Goal: Transaction & Acquisition: Purchase product/service

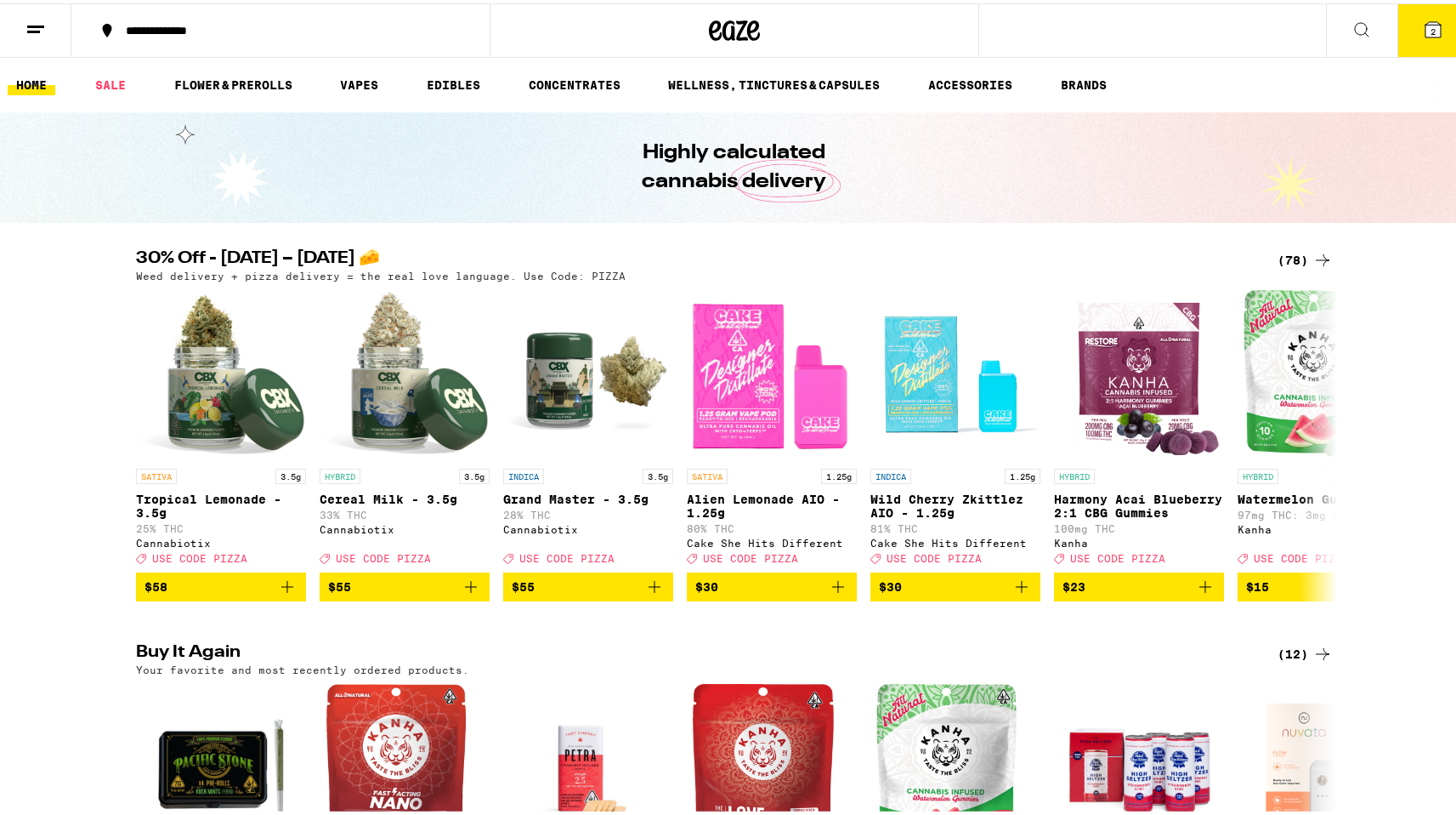
click at [1278, 249] on div "(78)" at bounding box center [1305, 256] width 55 height 20
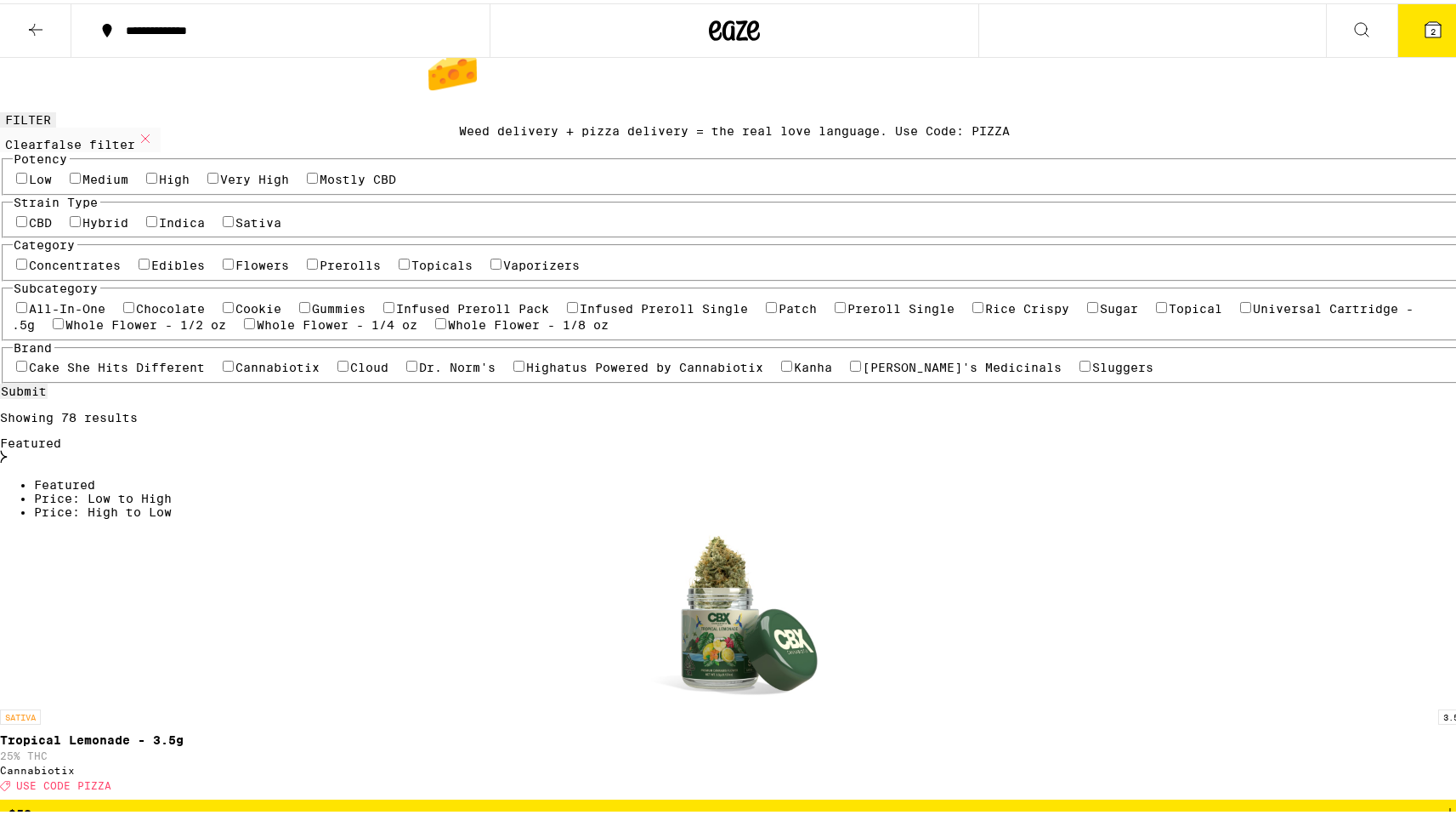
scroll to position [74, 0]
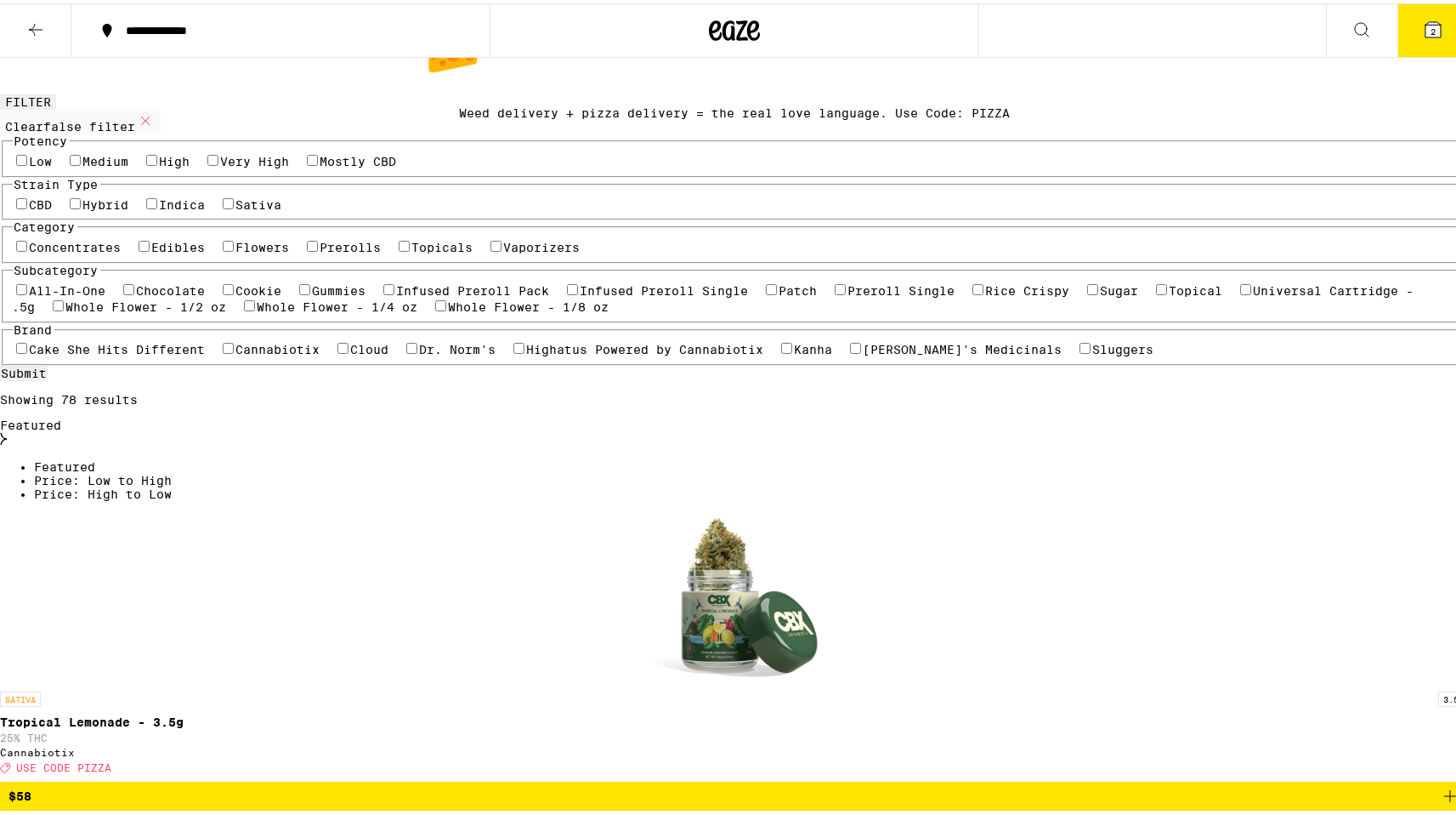
click at [130, 209] on label "Hybrid" at bounding box center [106, 202] width 46 height 14
click at [81, 206] on input "Hybrid" at bounding box center [75, 200] width 11 height 11
checkbox input "true"
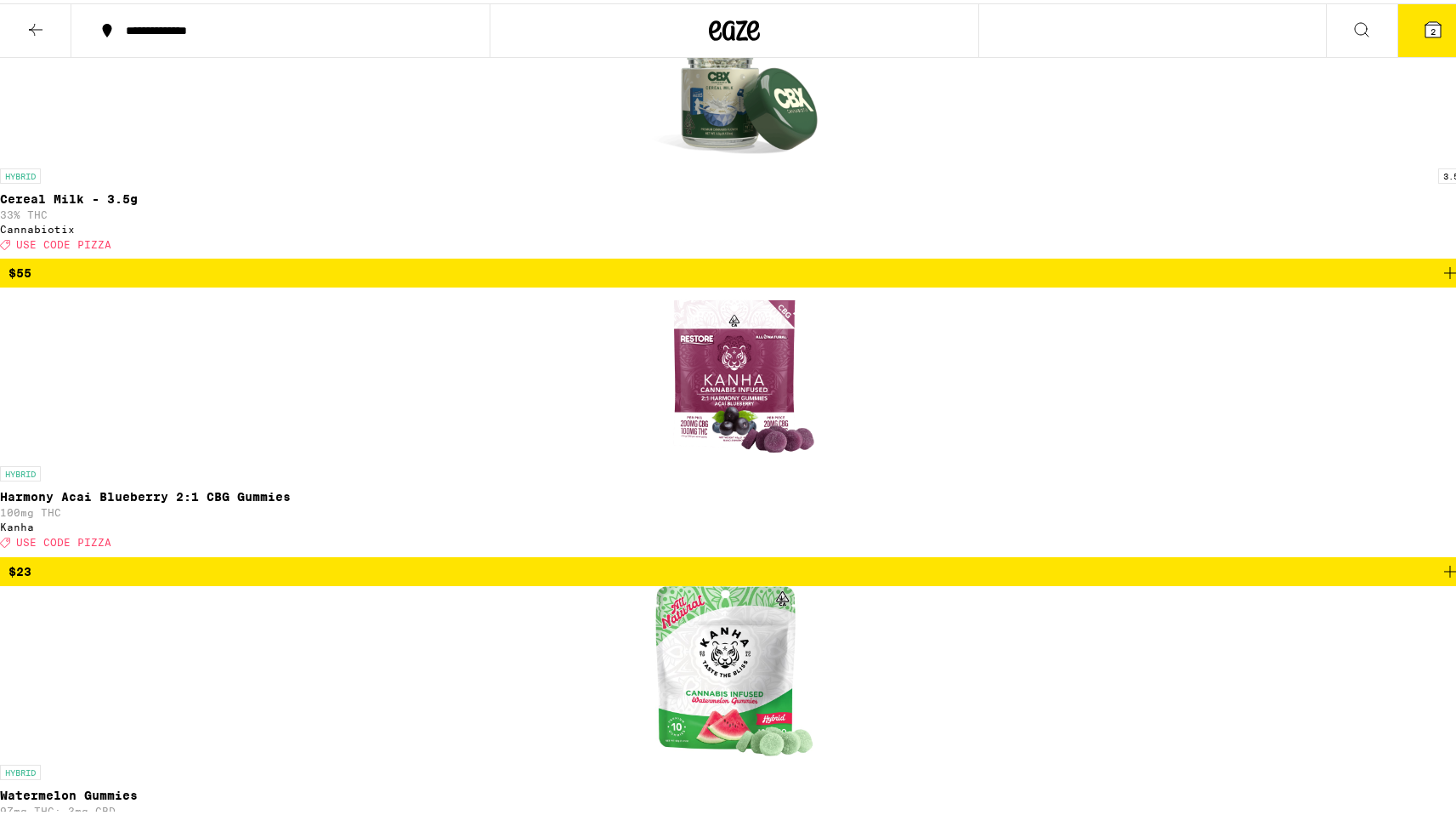
scroll to position [631, 0]
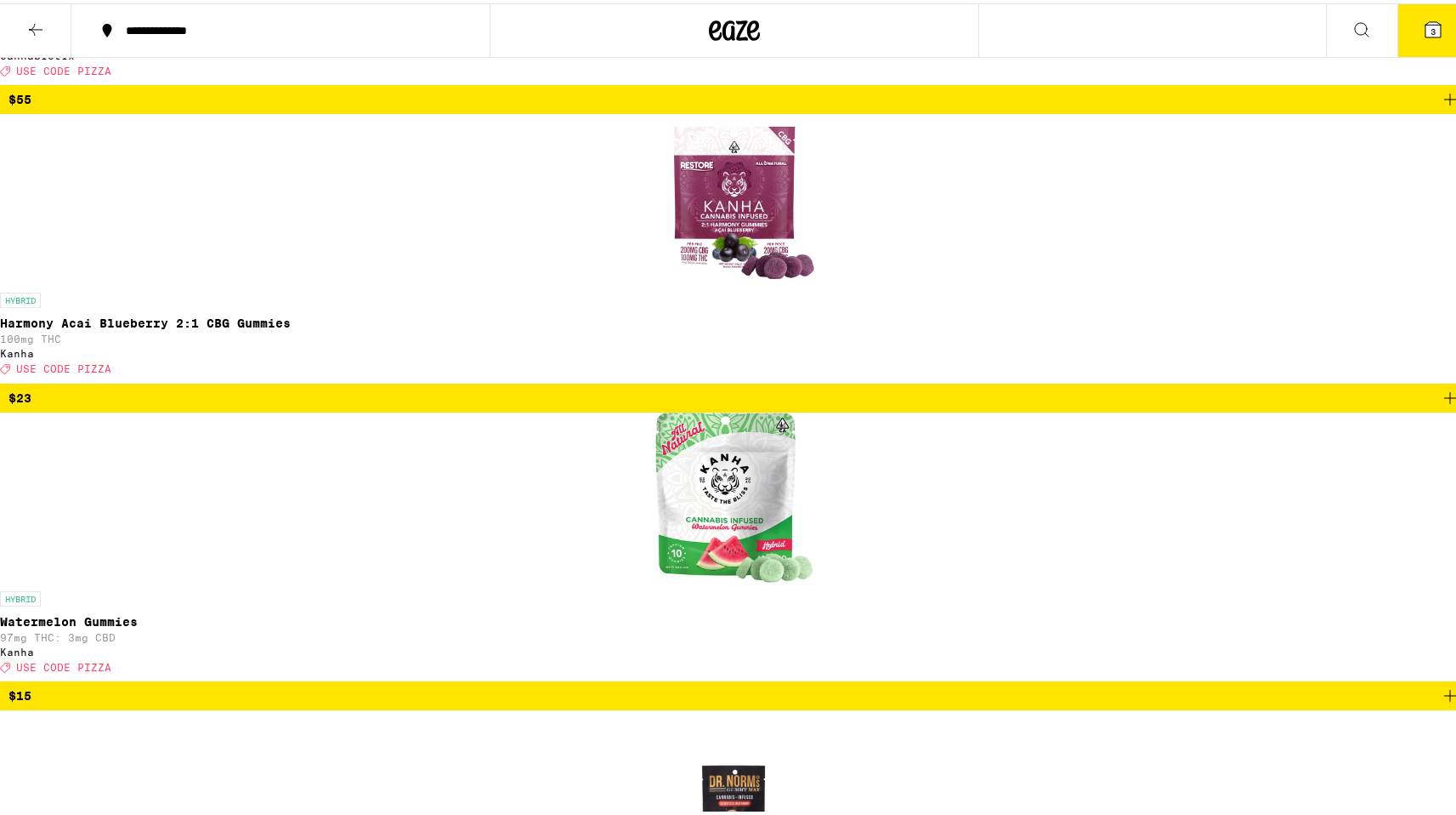
scroll to position [797, 0]
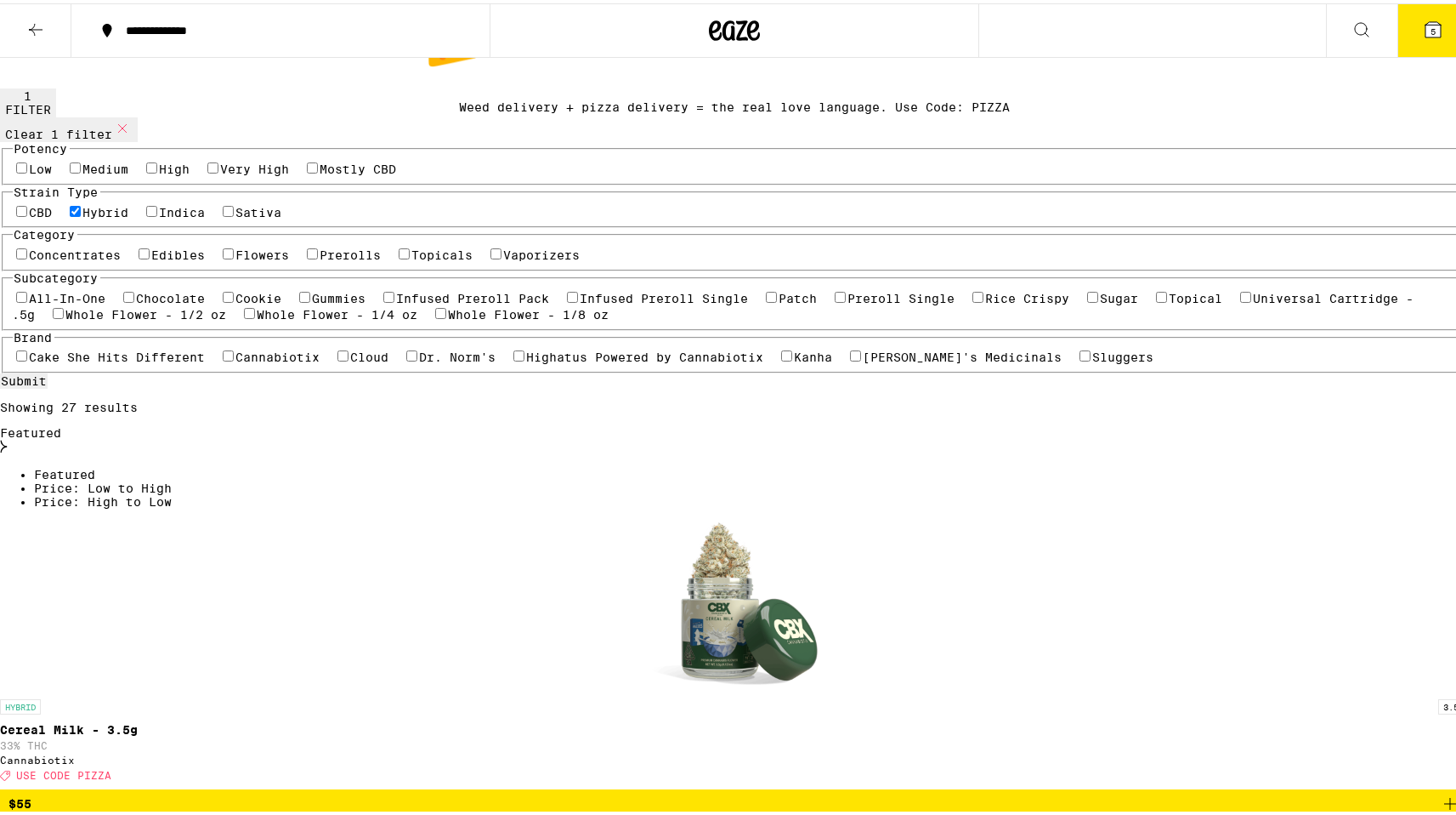
scroll to position [0, 0]
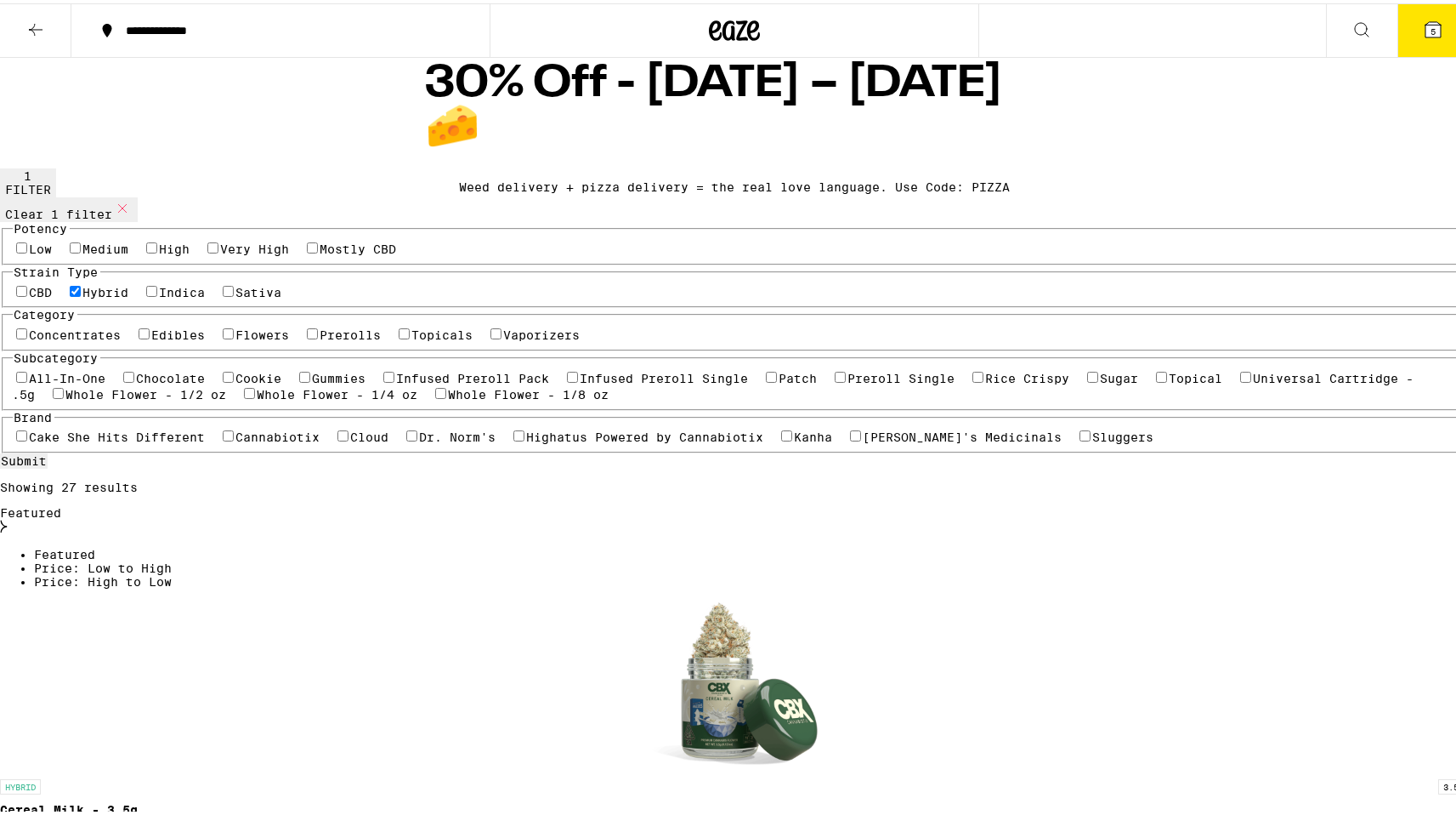
click at [1446, 21] on button "5" at bounding box center [1433, 27] width 72 height 53
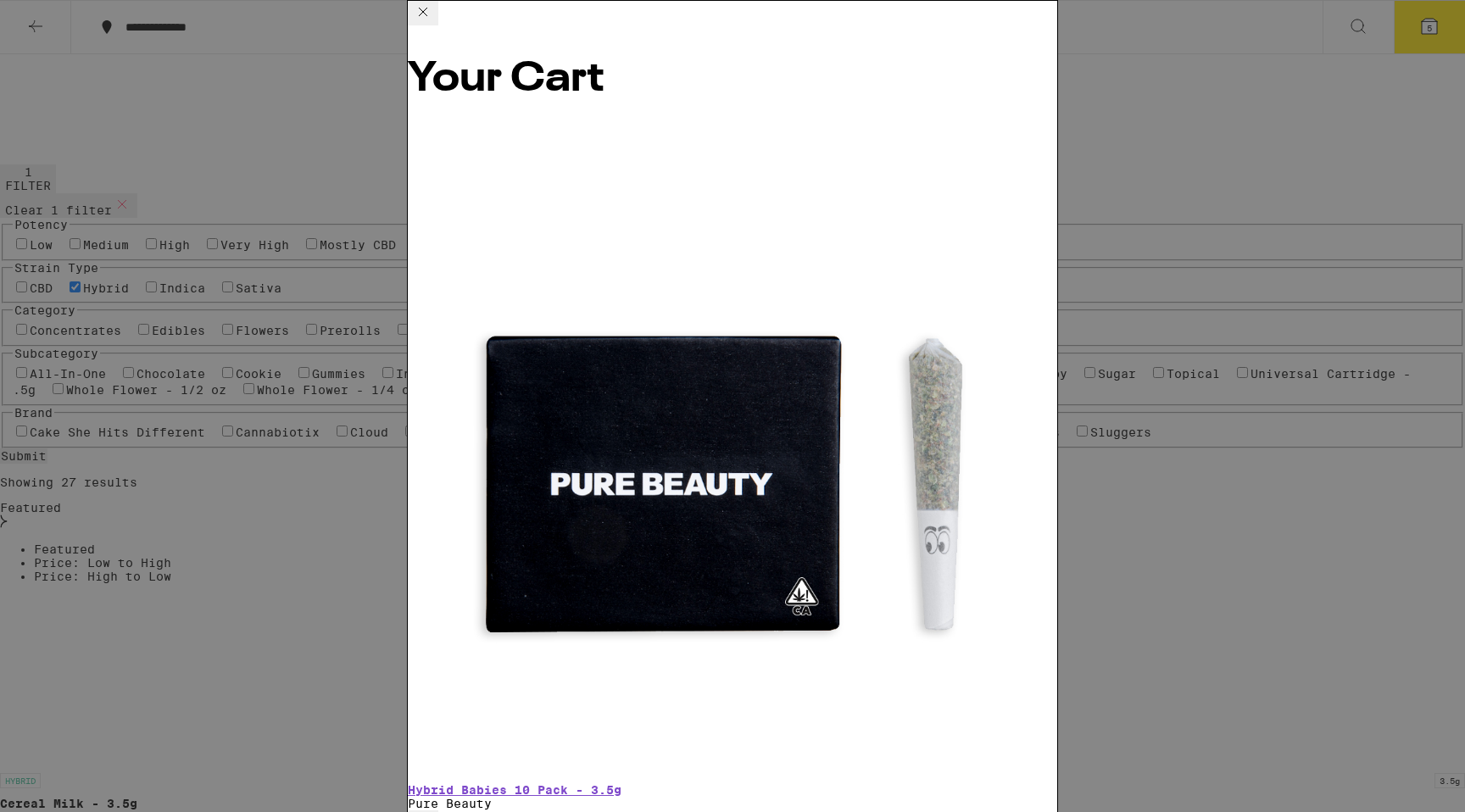
click at [433, 811] on icon "Decrement" at bounding box center [423, 821] width 20 height 20
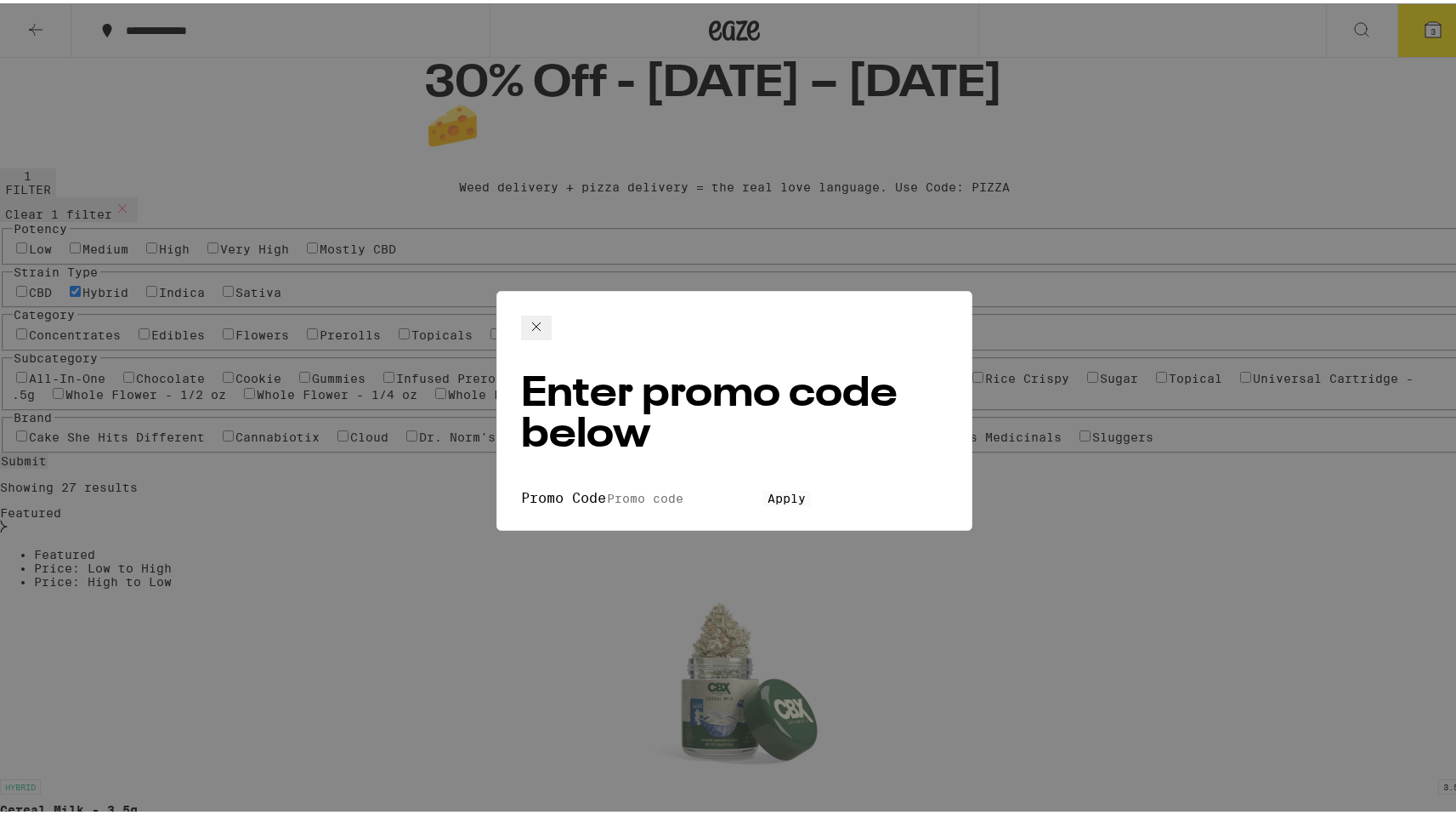
click at [647, 487] on input "Promo Code" at bounding box center [684, 494] width 157 height 15
type input "pizza"
click at [762, 491] on button "Apply" at bounding box center [786, 494] width 48 height 15
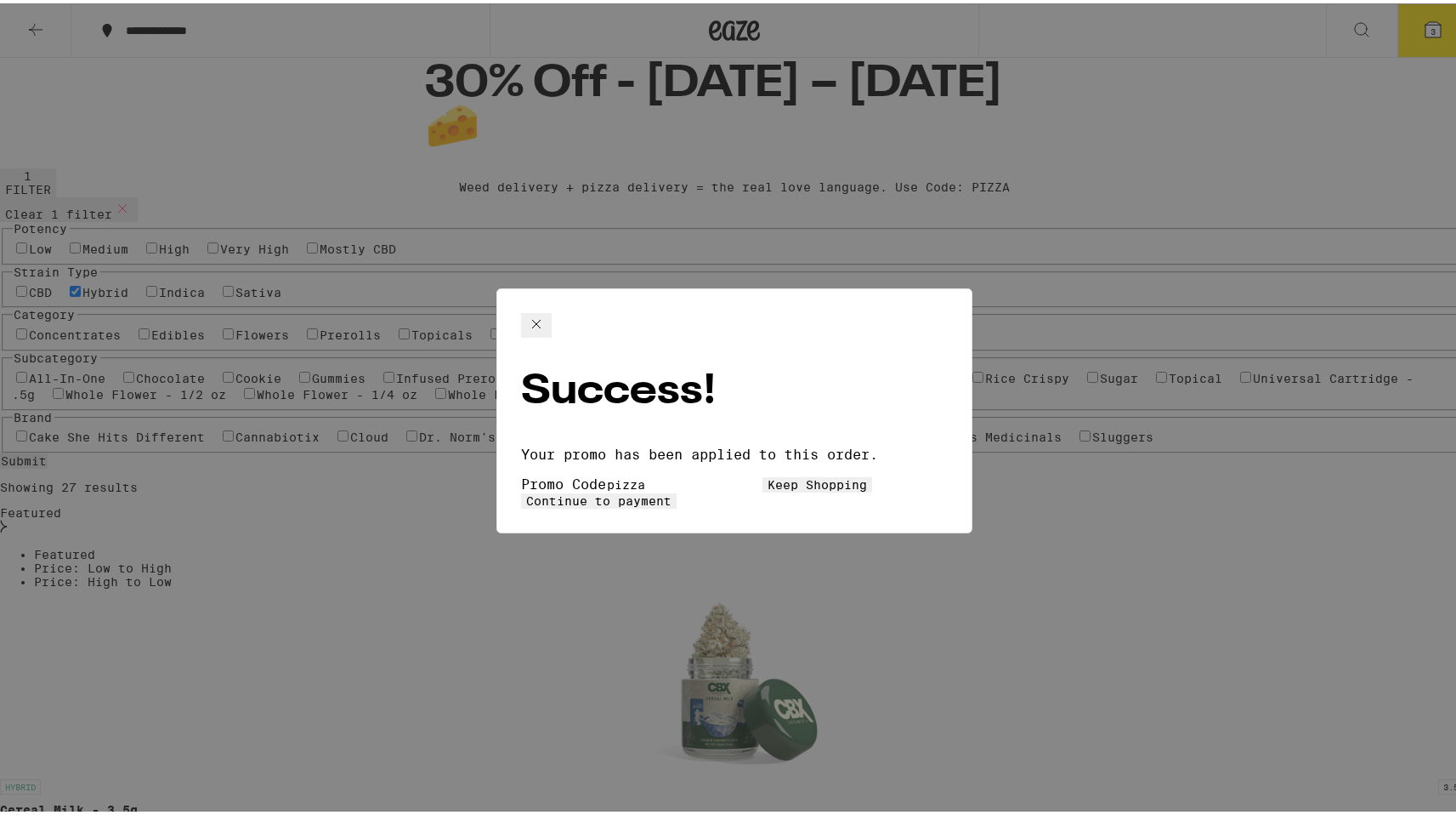
click at [767, 475] on span "Keep Shopping" at bounding box center [817, 482] width 100 height 14
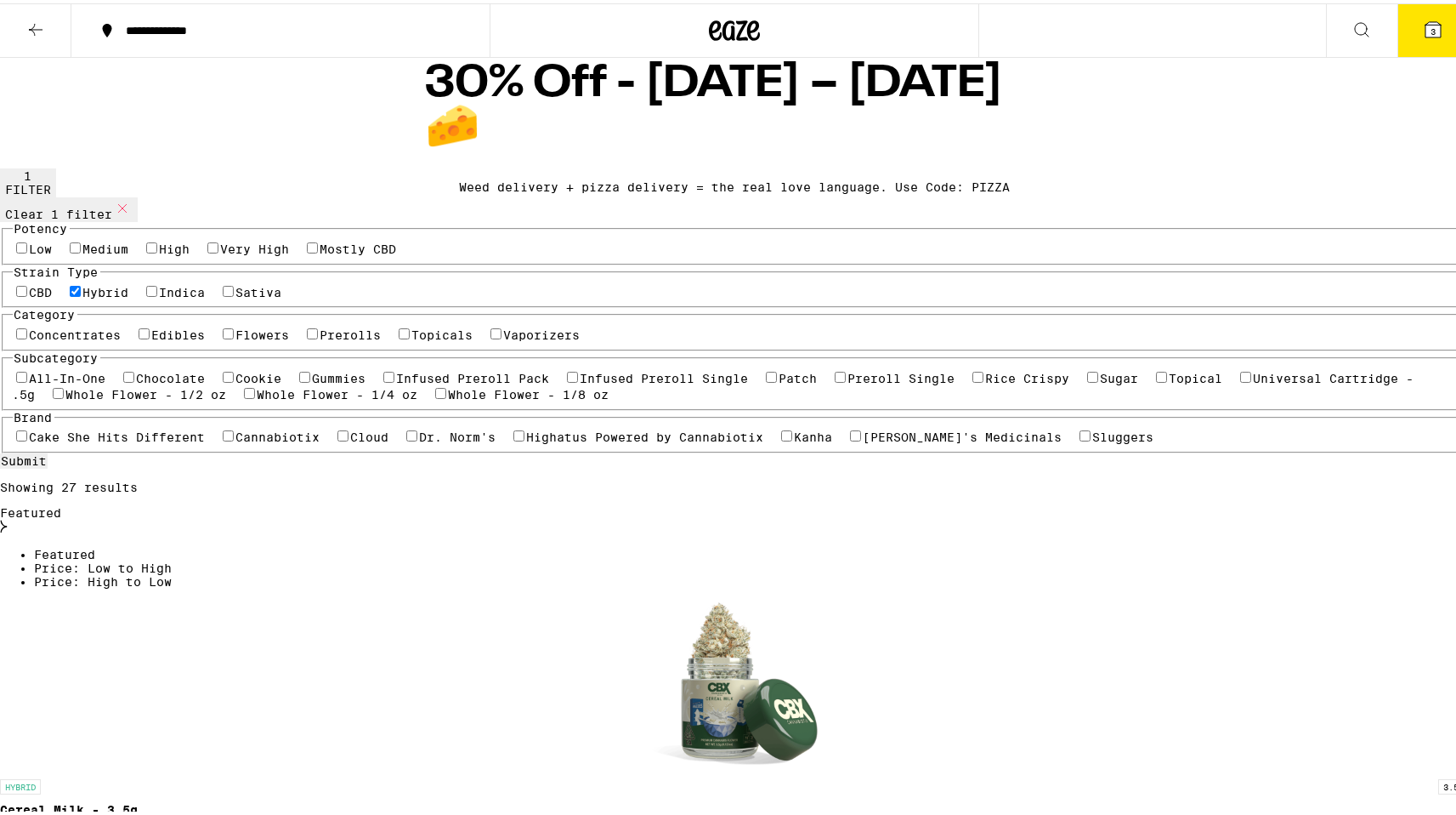
click at [1431, 27] on span "3" at bounding box center [1433, 28] width 5 height 11
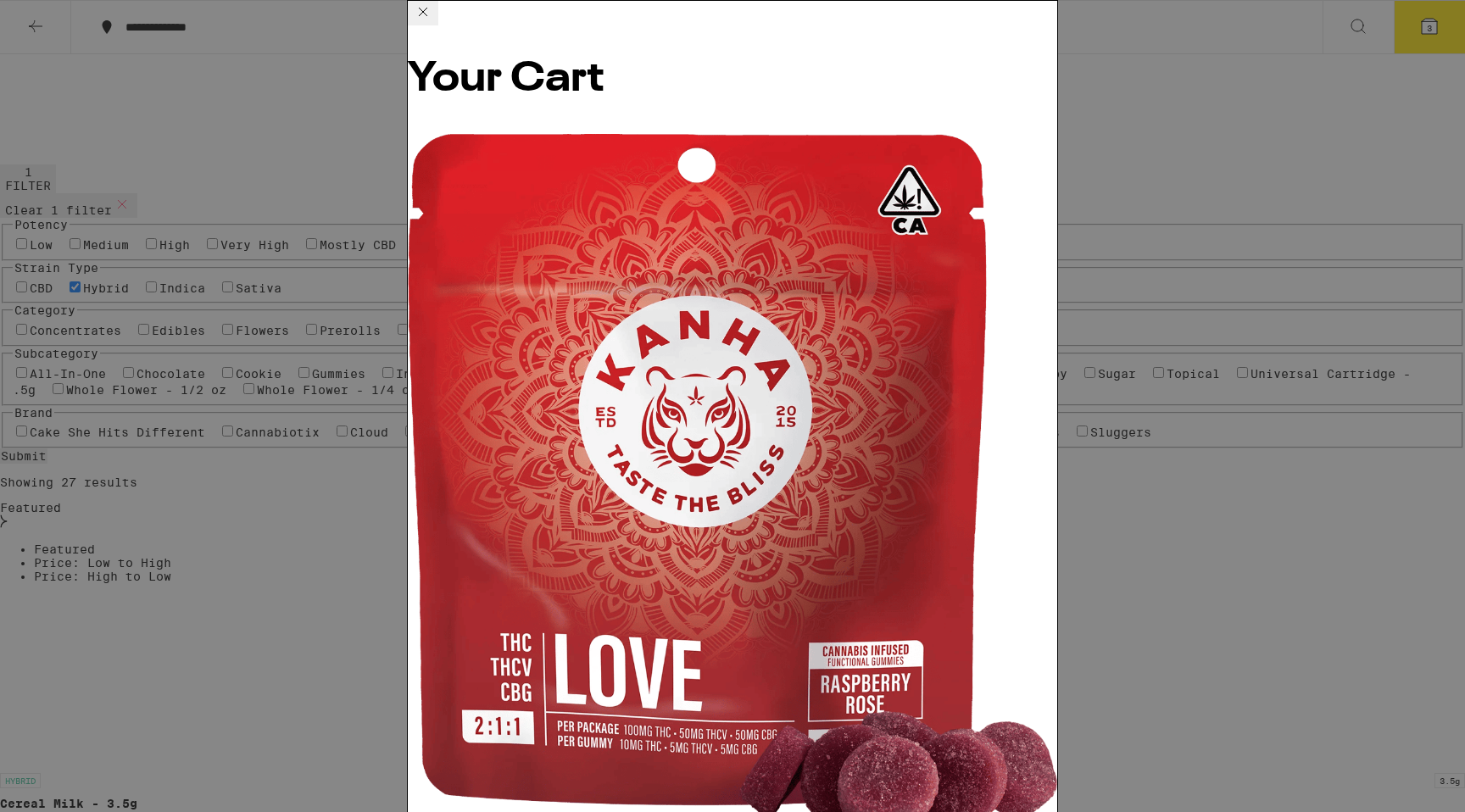
click at [1261, 288] on div "Your Cart FX LOVE: Raspberry Rose 2:1:1 Gummies Kanha $22 2 Cosmic Cookies AIO …" at bounding box center [732, 406] width 1465 height 812
